Goal: Transaction & Acquisition: Purchase product/service

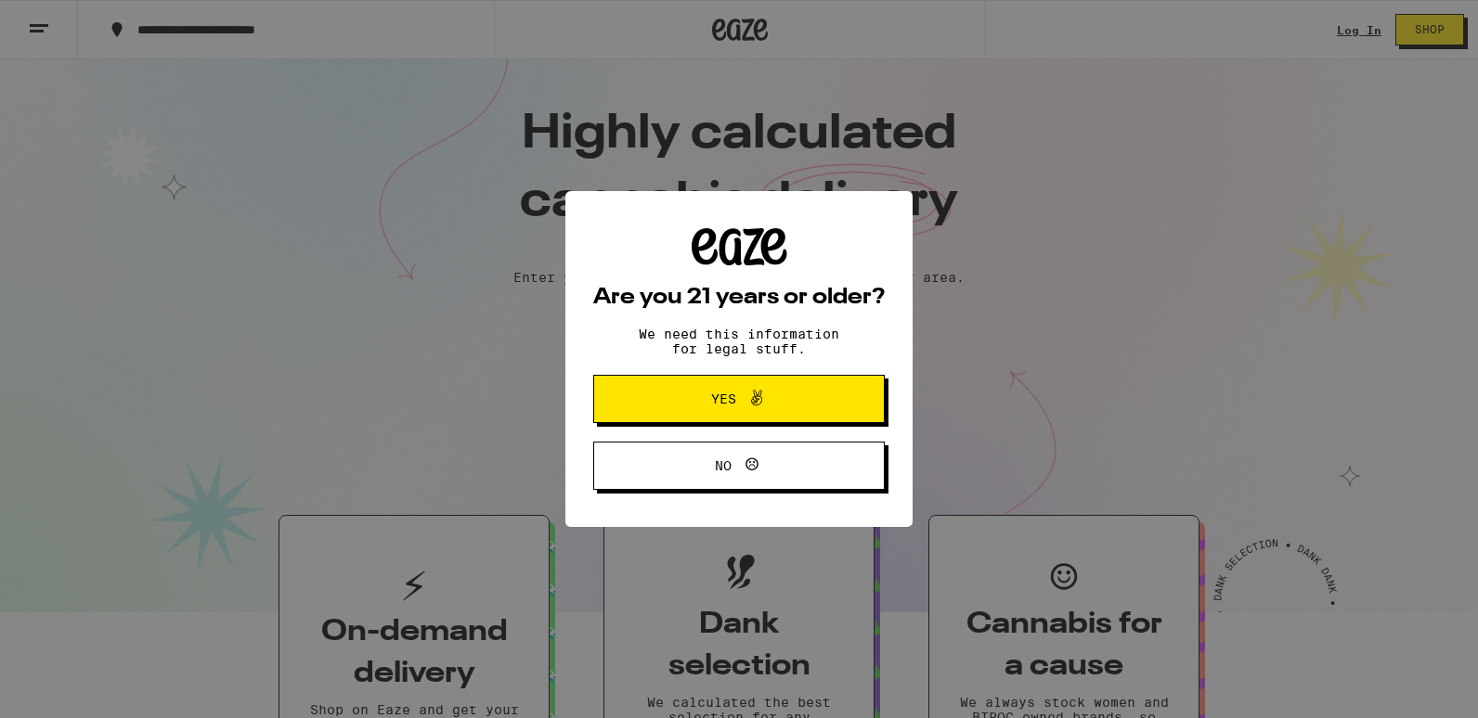
click at [805, 394] on span "Yes" at bounding box center [738, 399] width 141 height 24
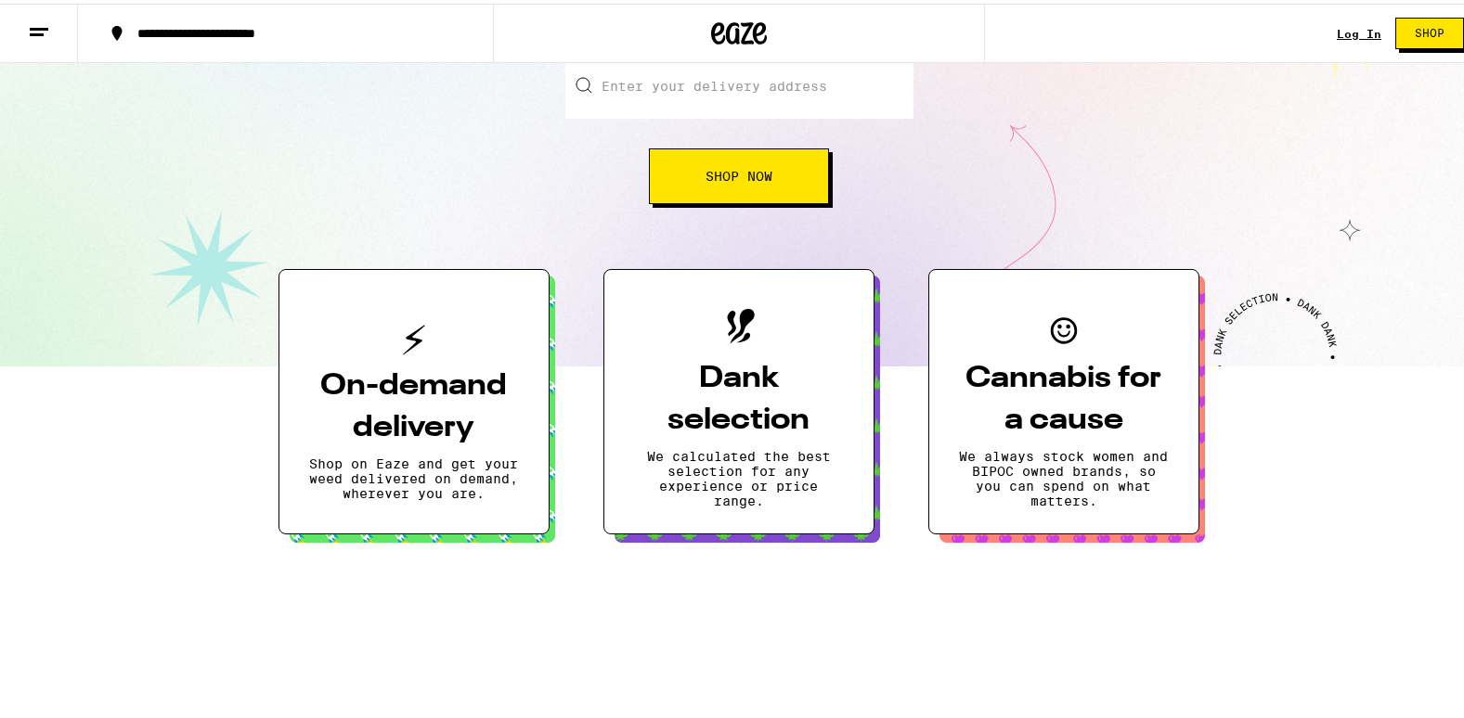
scroll to position [251, 0]
click at [52, 21] on button at bounding box center [39, 30] width 78 height 58
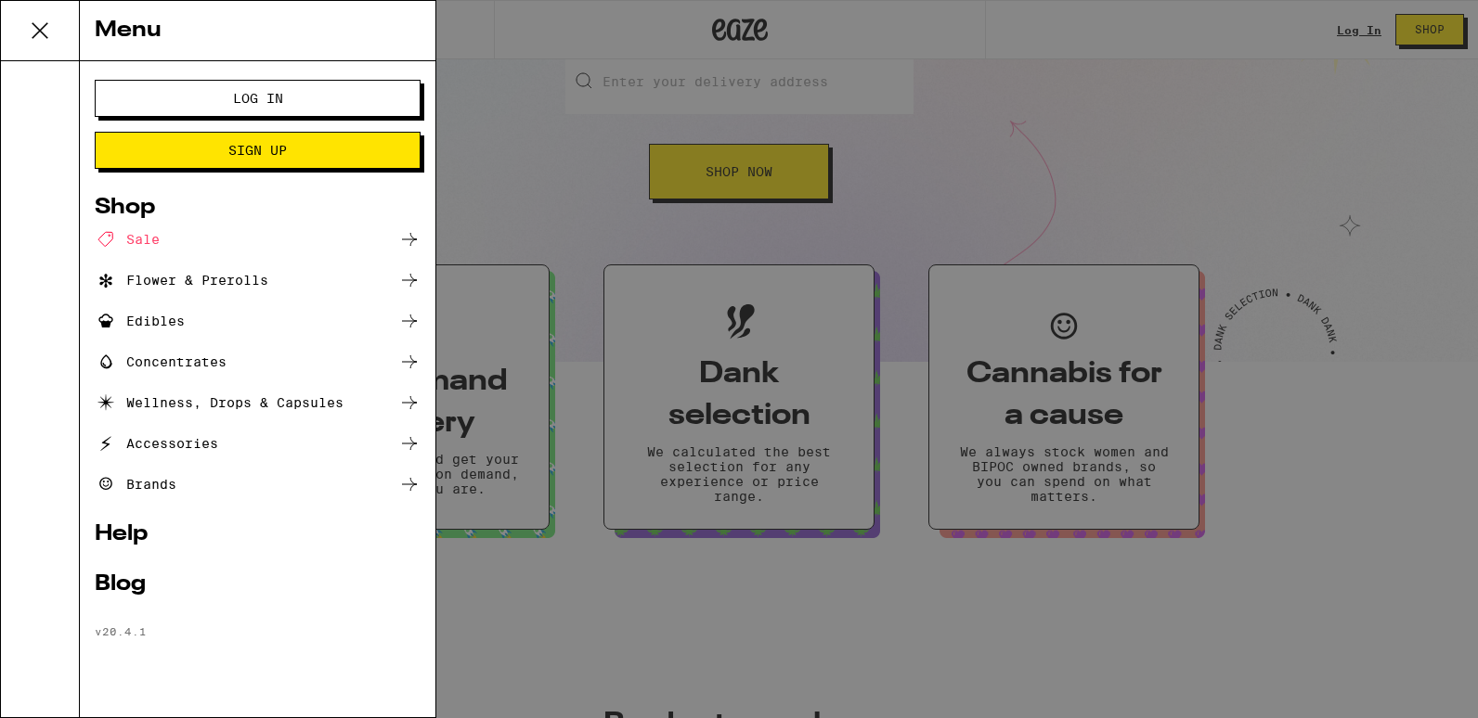
click at [413, 277] on icon at bounding box center [409, 280] width 22 height 22
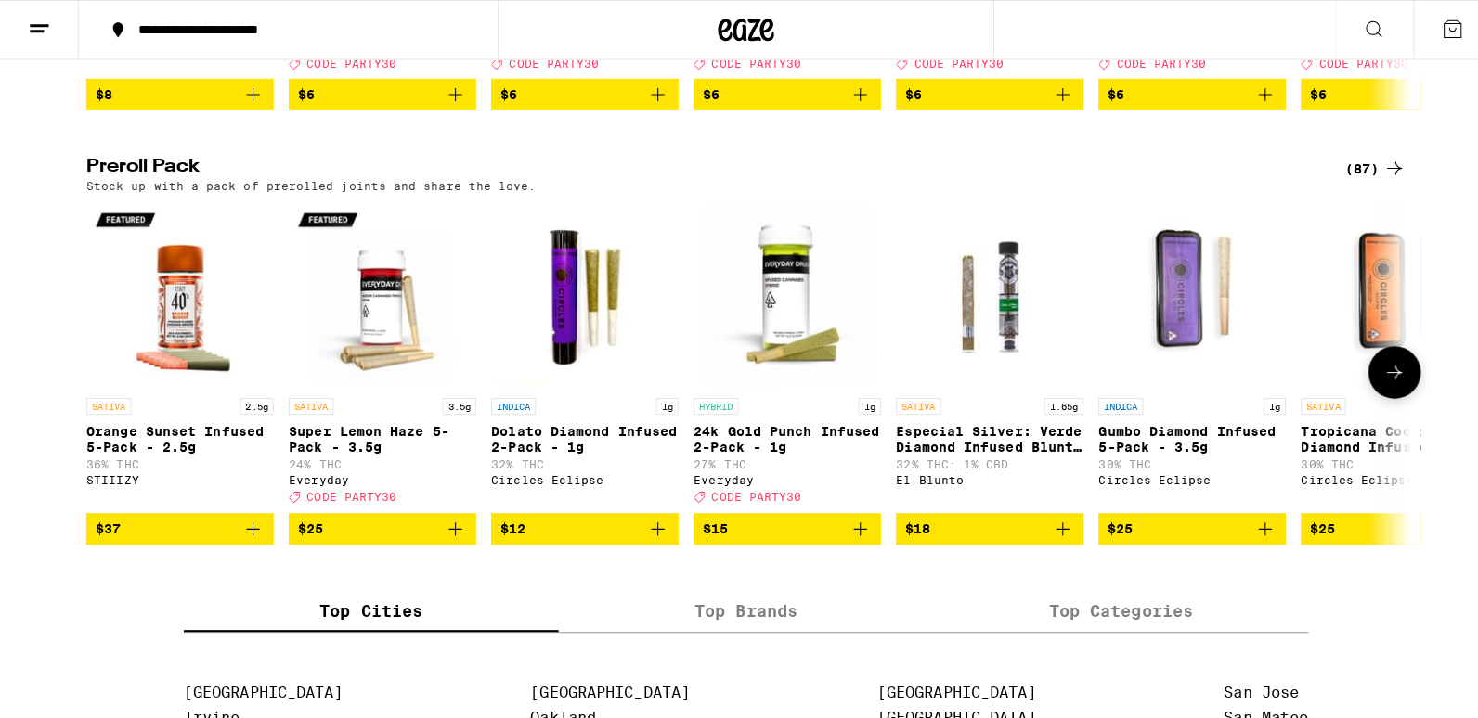
scroll to position [1343, 0]
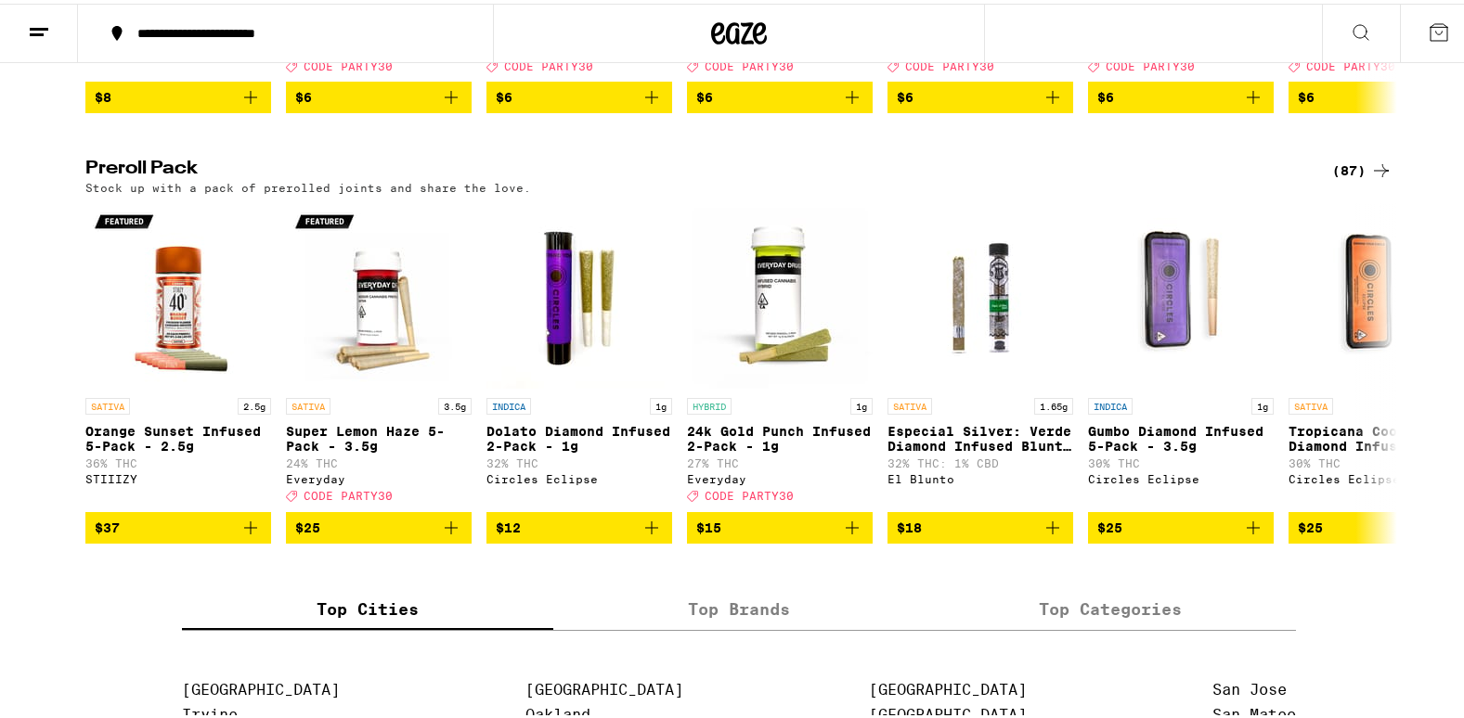
click at [1361, 178] on div "(87)" at bounding box center [1362, 167] width 60 height 22
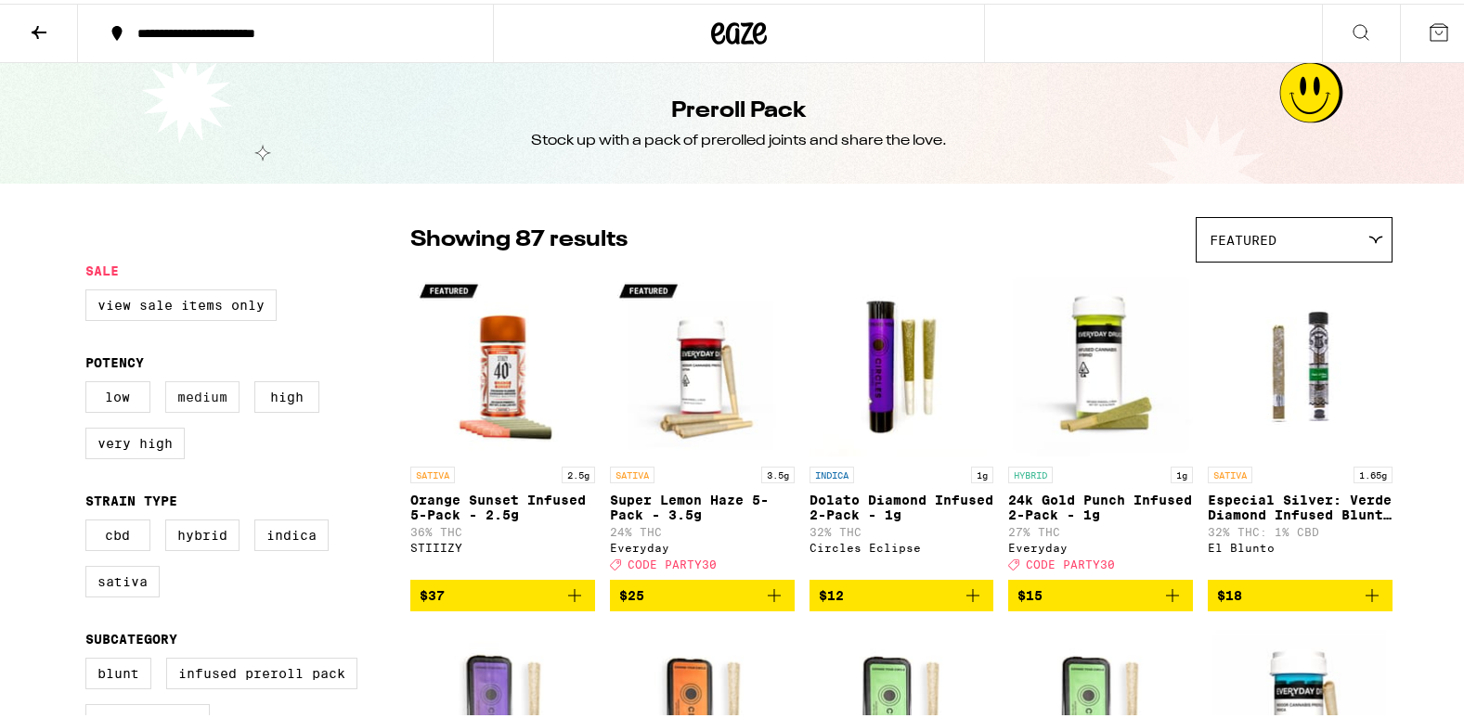
click at [178, 398] on label "Medium" at bounding box center [202, 394] width 74 height 32
click at [90, 381] on input "Medium" at bounding box center [89, 381] width 1 height 1
checkbox input "true"
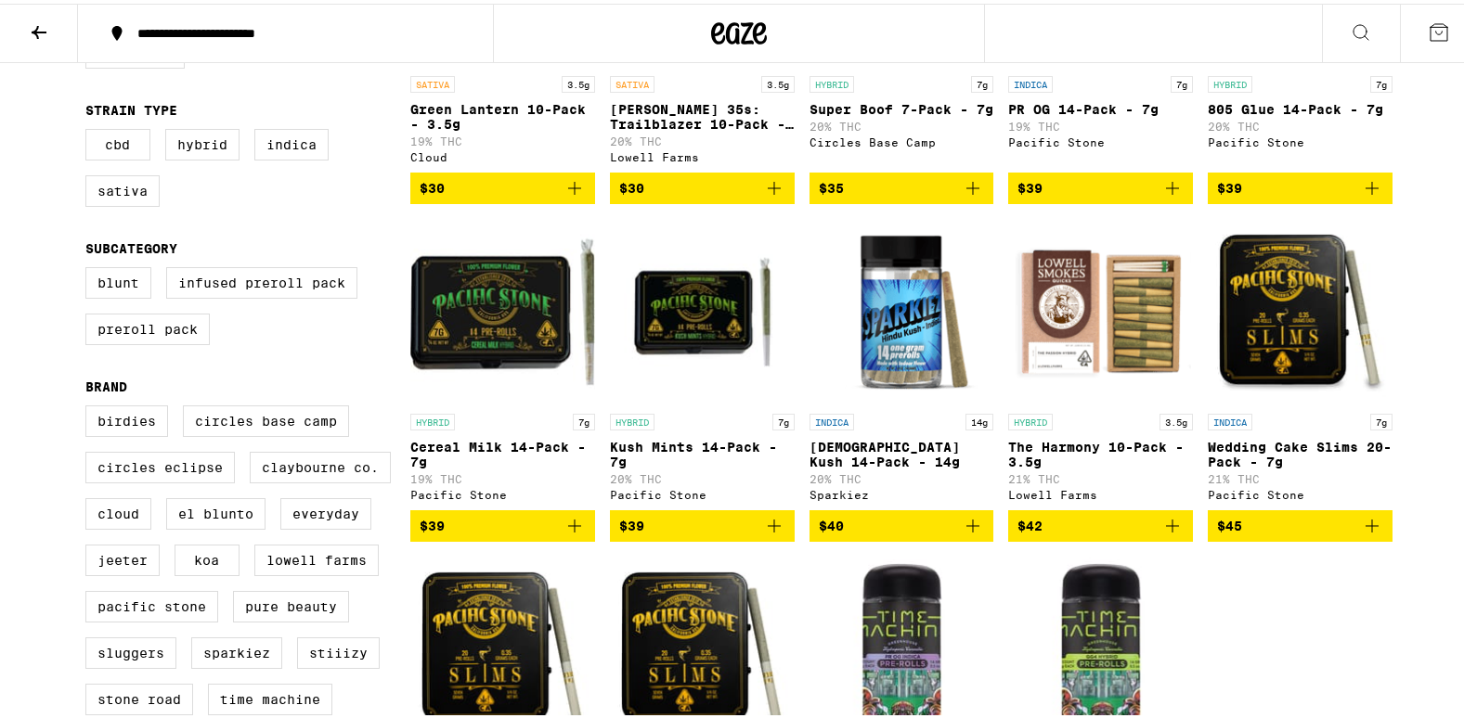
scroll to position [392, 0]
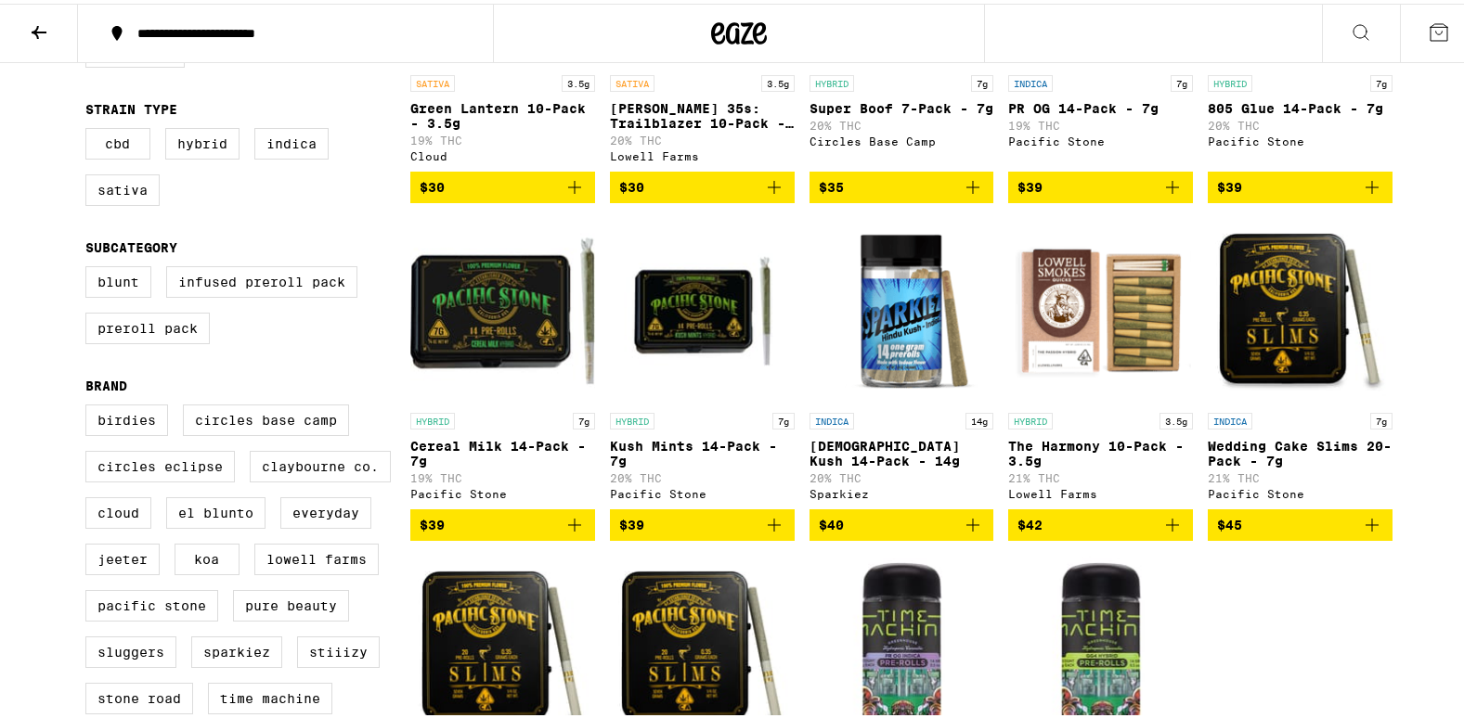
click at [880, 307] on img "Open page for Hindu Kush 14-Pack - 14g from Sparkiez" at bounding box center [901, 307] width 185 height 186
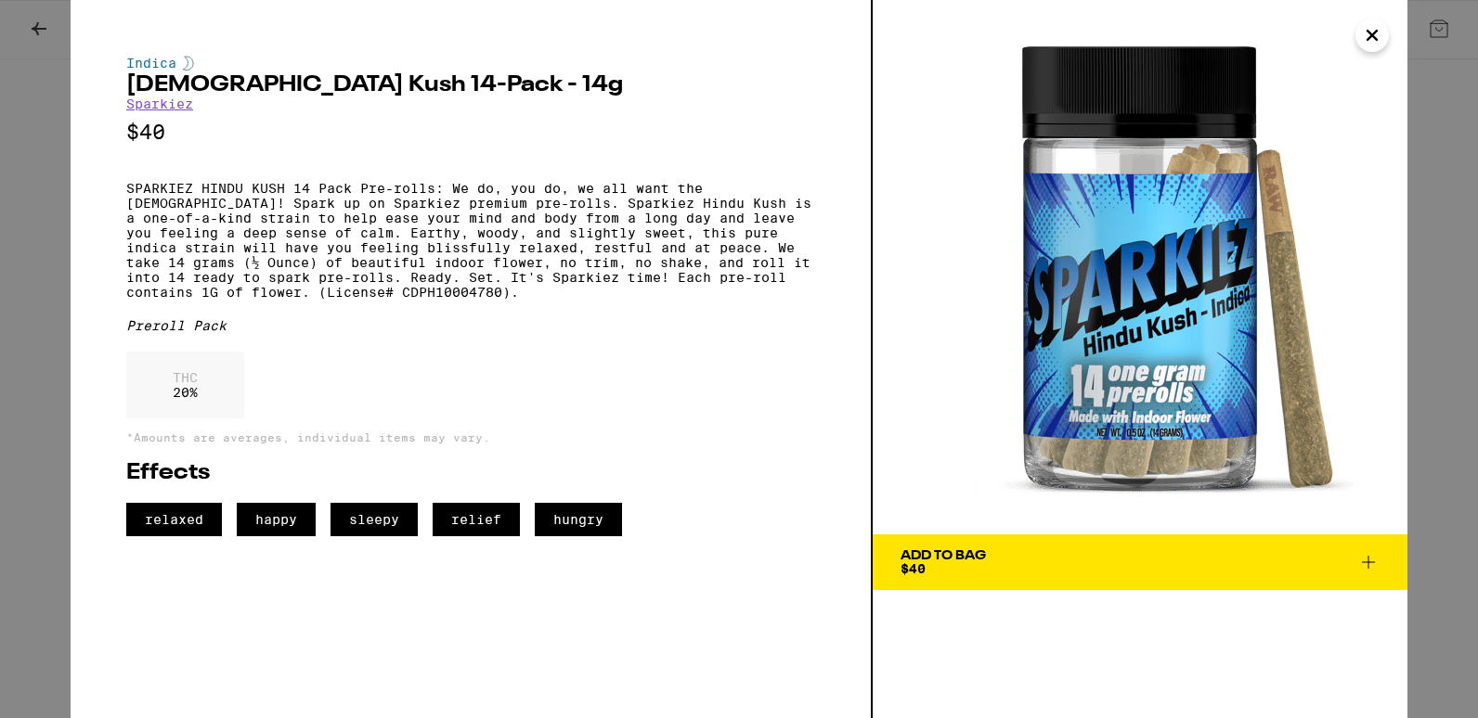
click at [1062, 557] on span "Add To Bag $40" at bounding box center [1139, 562] width 479 height 26
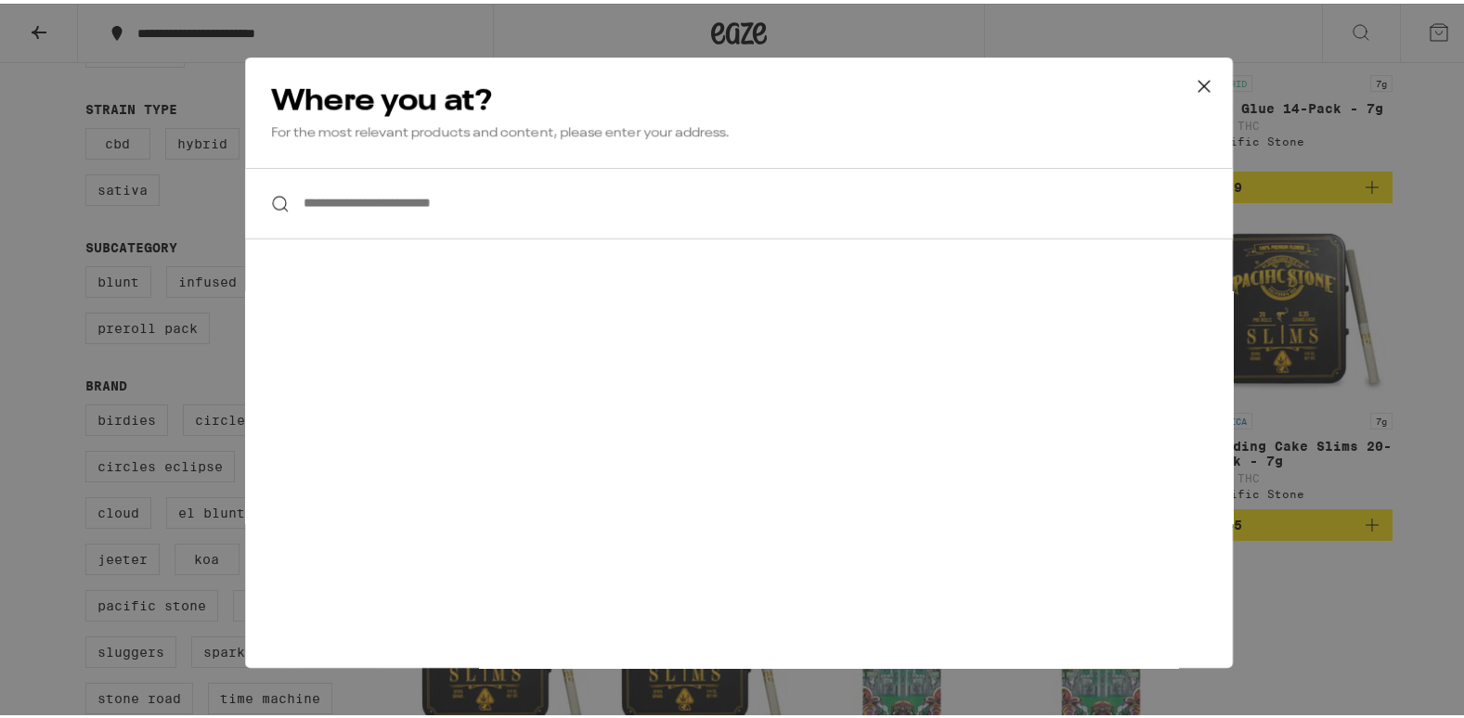
click at [464, 207] on input "**********" at bounding box center [739, 199] width 988 height 71
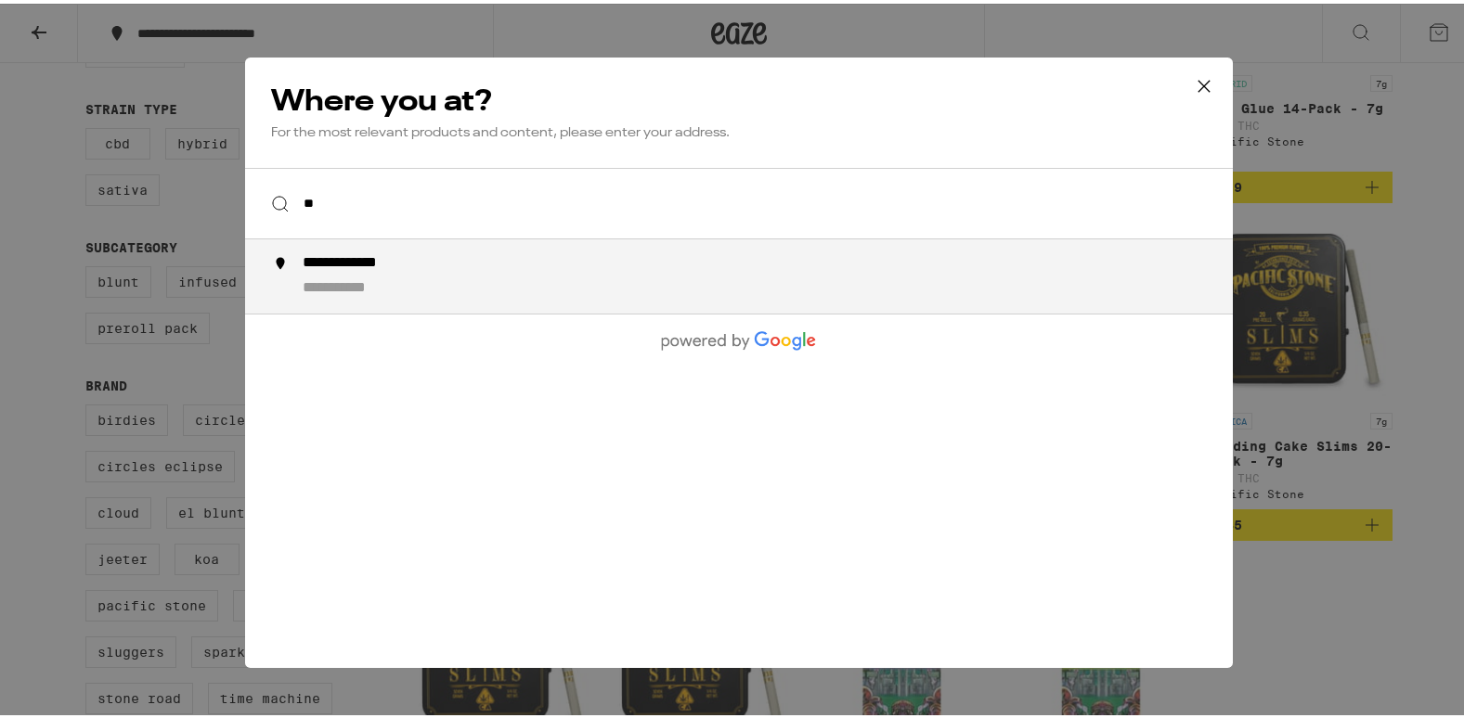
type input "*"
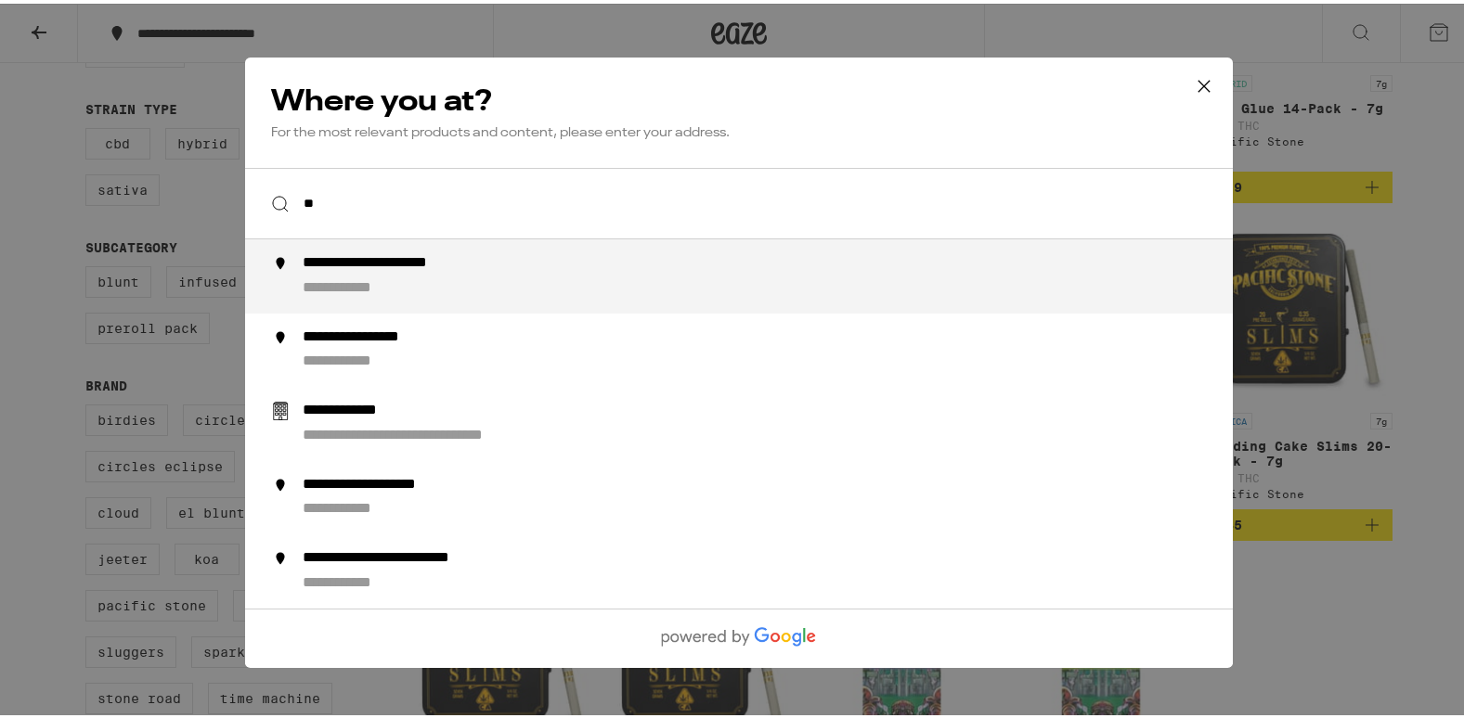
type input "*"
click at [546, 280] on div "**********" at bounding box center [776, 273] width 947 height 45
type input "**********"
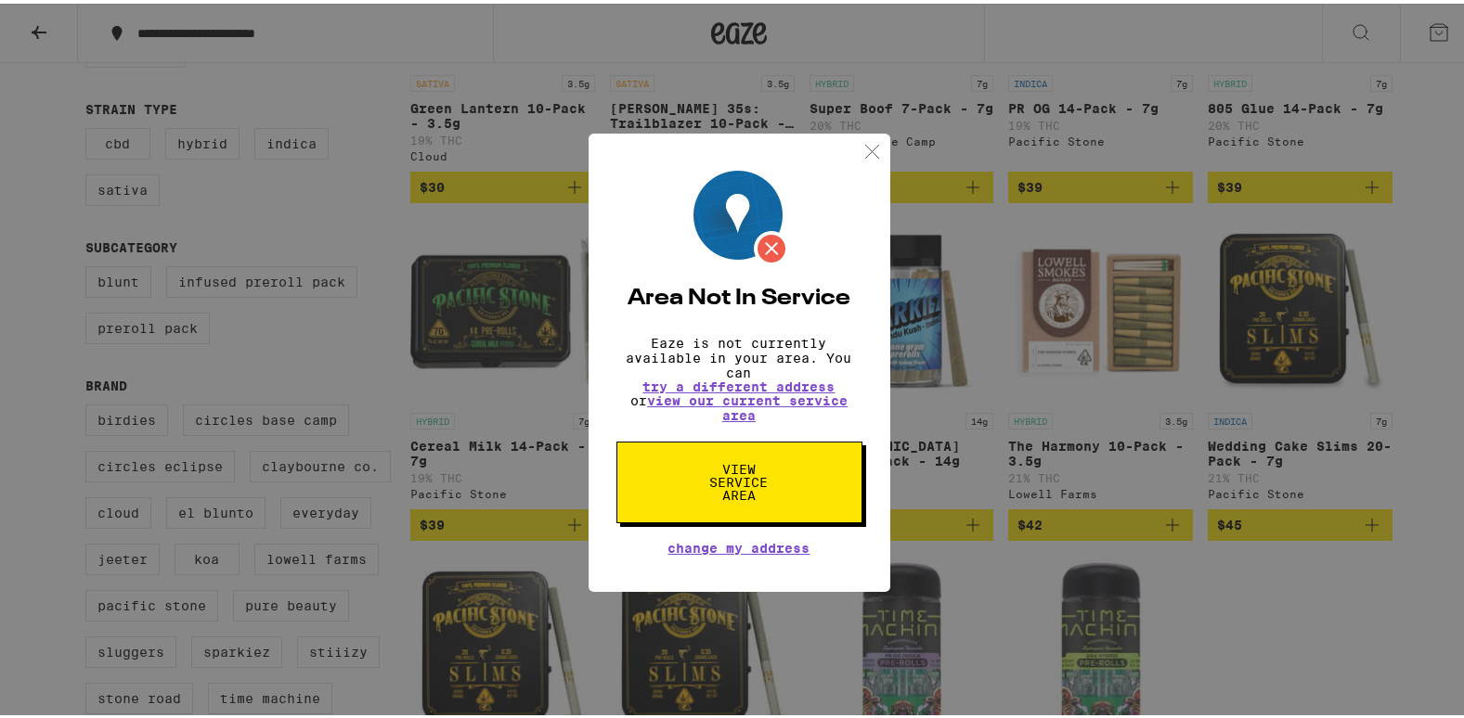
click at [711, 469] on span "View Service Area" at bounding box center [739, 478] width 96 height 39
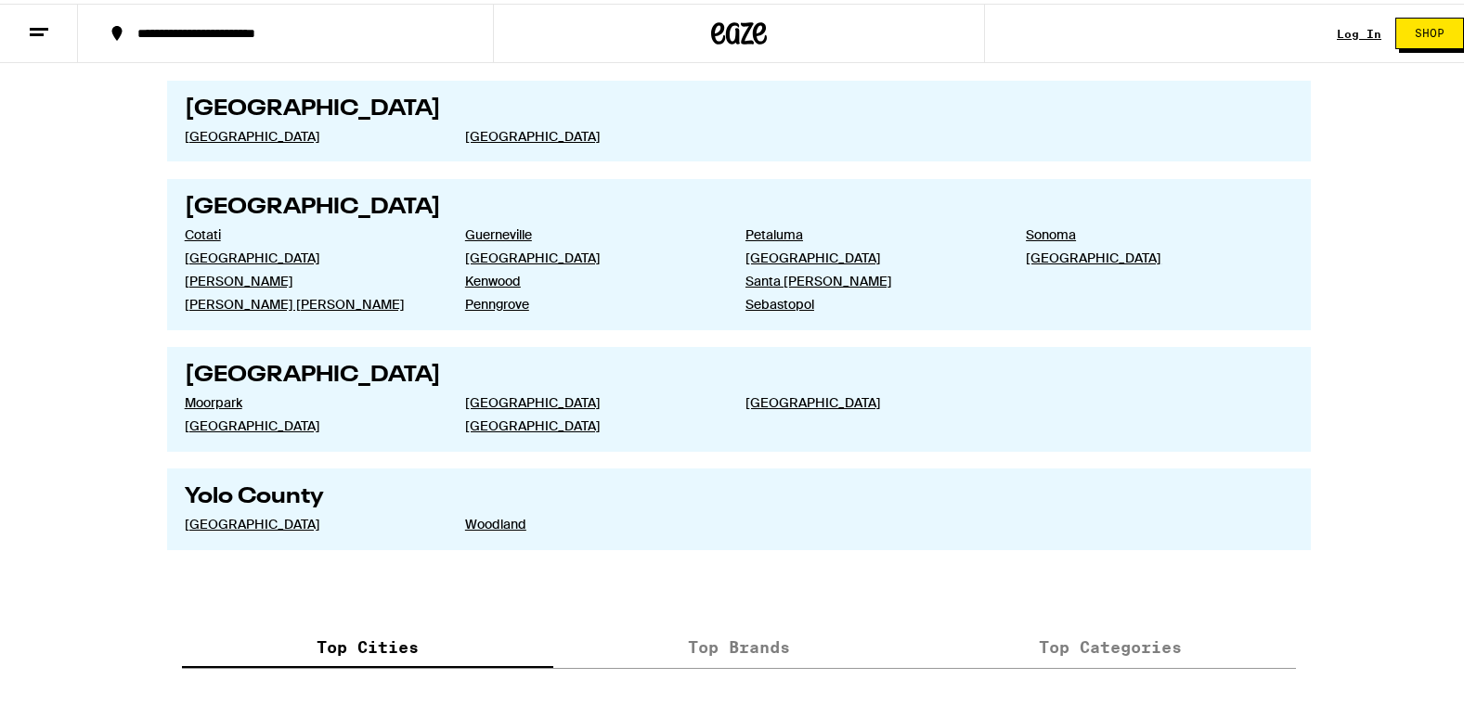
scroll to position [3404, 0]
